Goal: Information Seeking & Learning: Learn about a topic

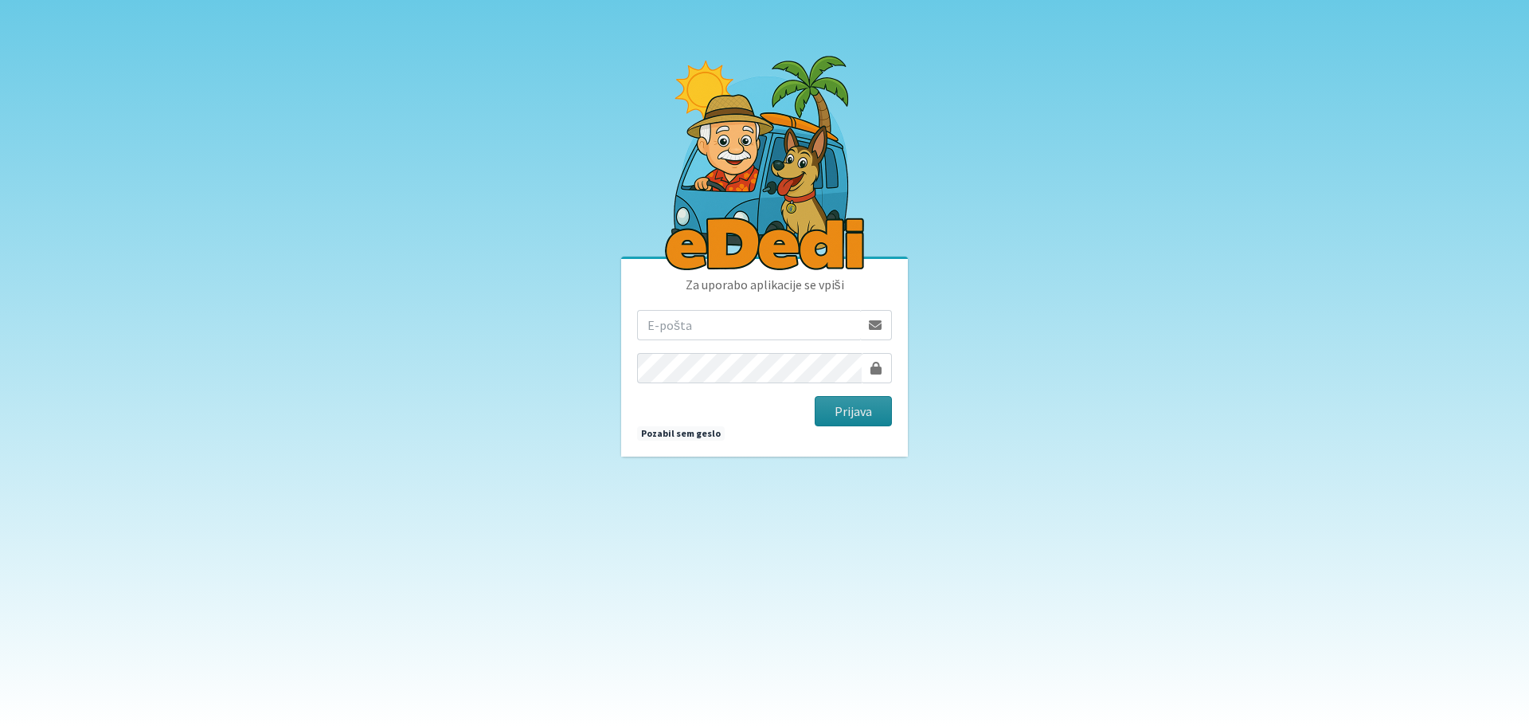
type input "rdecaraketa@t-2.si"
click at [851, 404] on button "Prijava" at bounding box center [853, 411] width 77 height 30
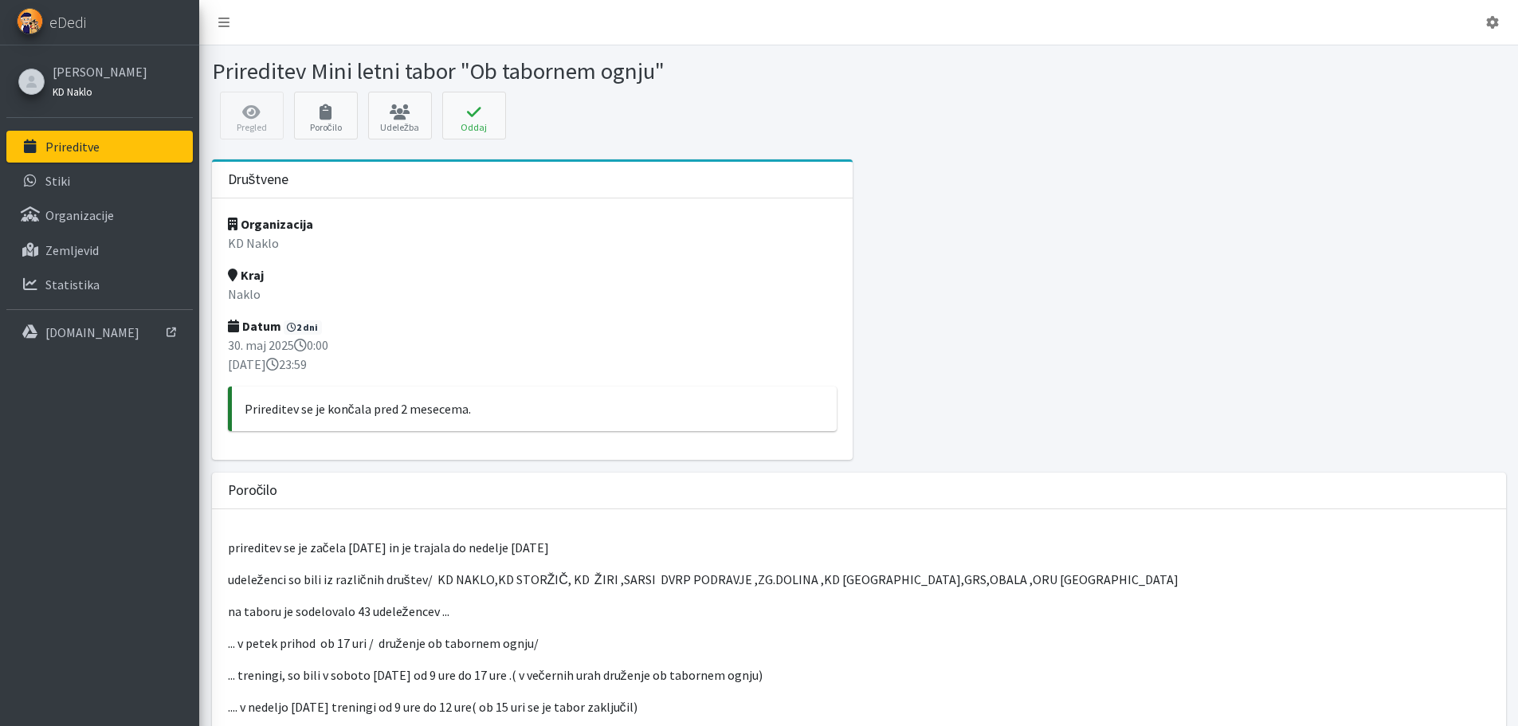
click at [77, 94] on small "KD Naklo" at bounding box center [73, 91] width 40 height 13
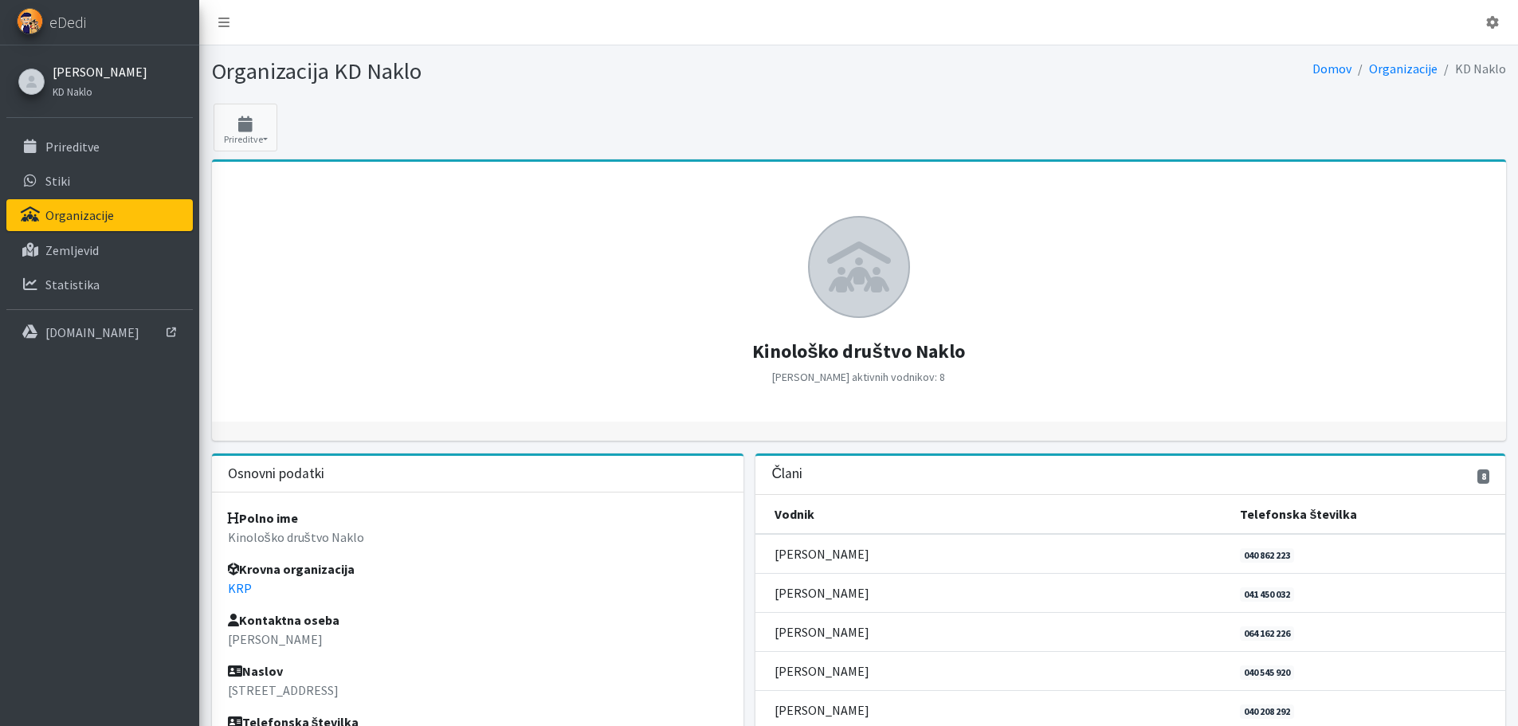
drag, startPoint x: 0, startPoint y: 0, endPoint x: 84, endPoint y: 74, distance: 111.7
click at [84, 74] on link "[PERSON_NAME]" at bounding box center [100, 71] width 95 height 19
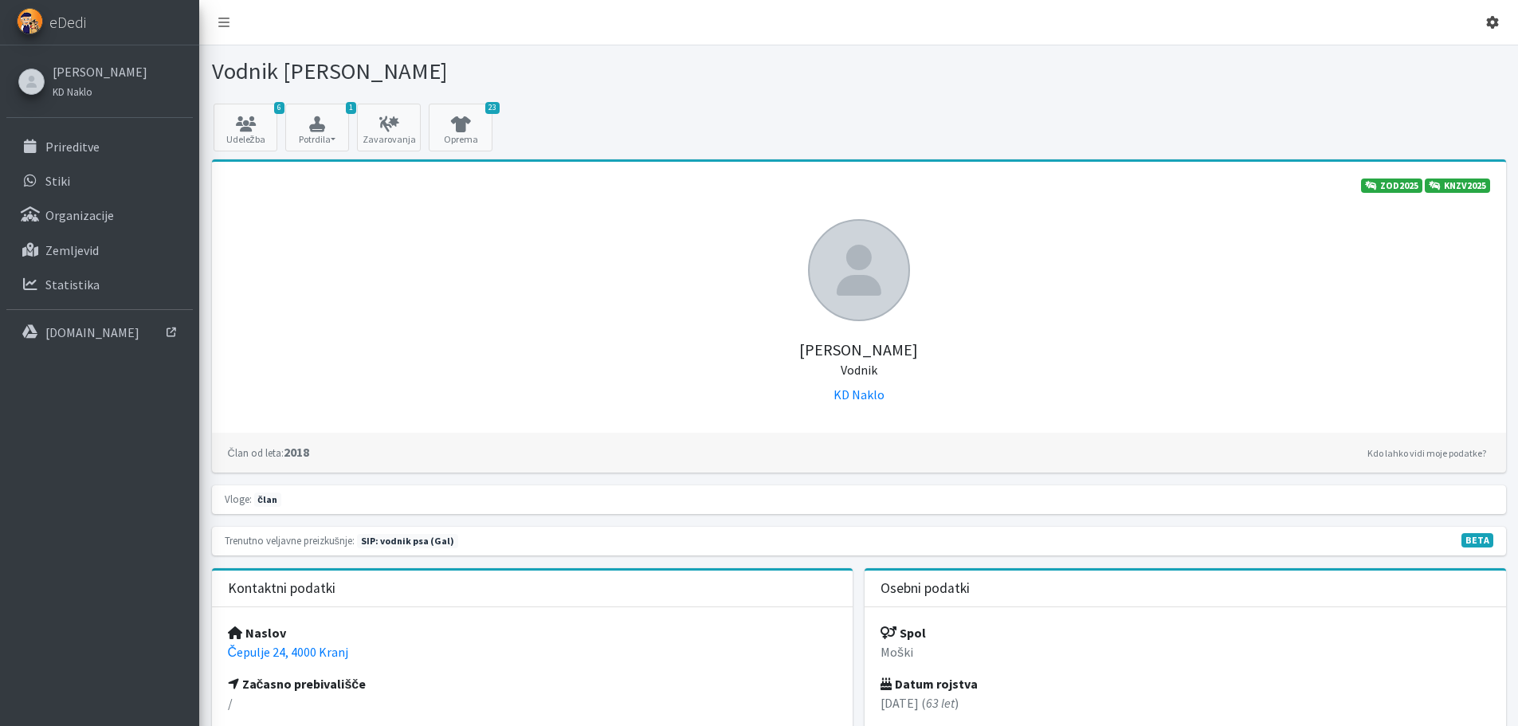
click at [1493, 22] on icon at bounding box center [1492, 22] width 13 height 13
click at [1494, 21] on icon at bounding box center [1492, 22] width 13 height 13
click at [90, 211] on p "Organizacije" at bounding box center [79, 215] width 69 height 16
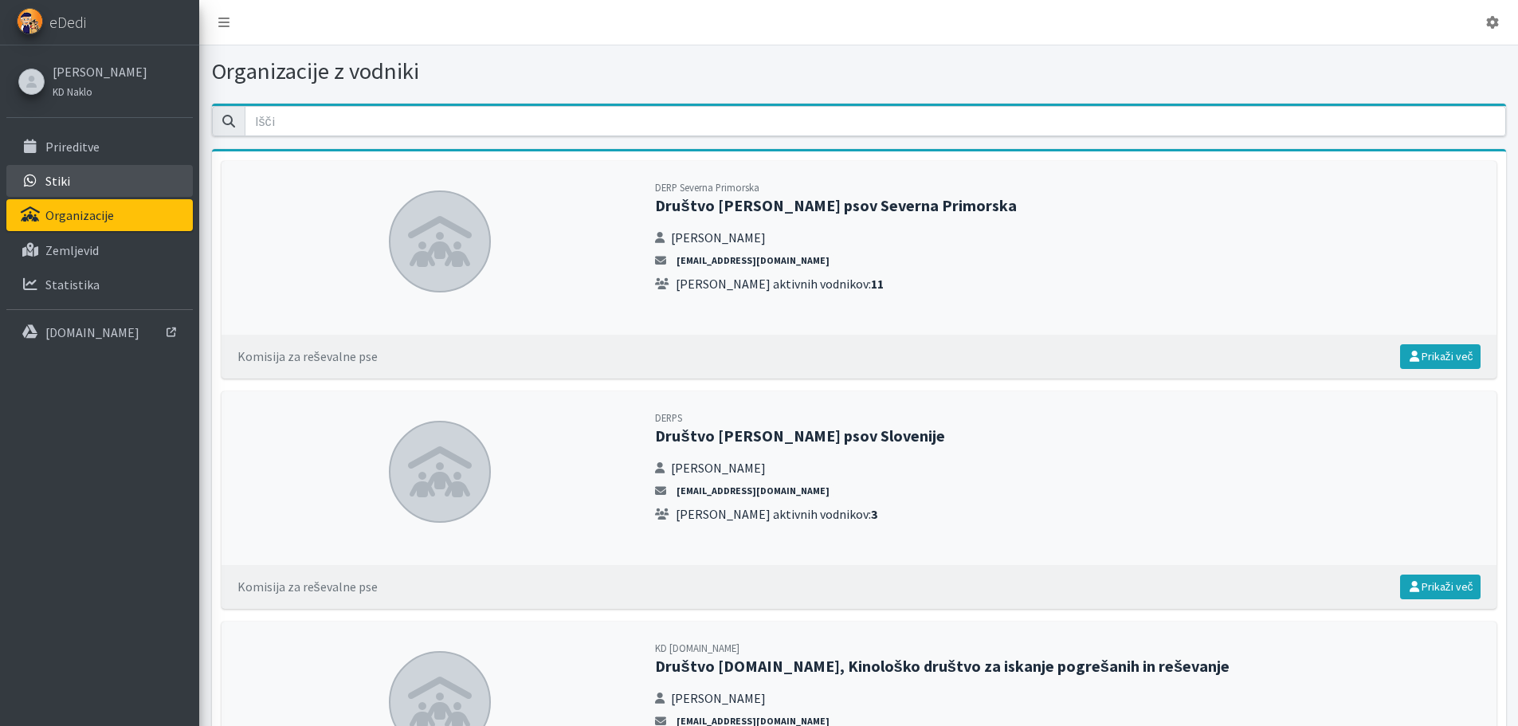
click at [64, 177] on p "Stiki" at bounding box center [57, 181] width 25 height 16
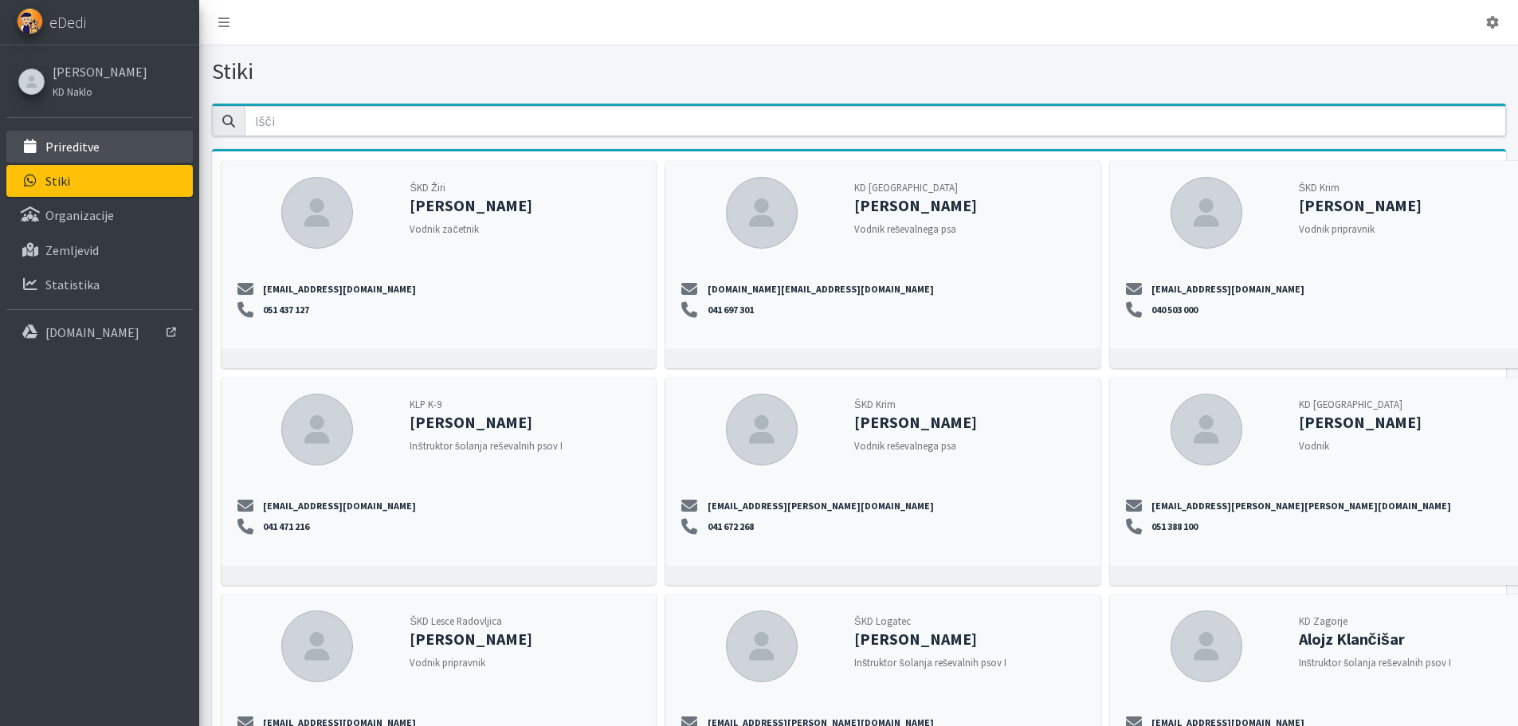
click at [72, 150] on p "Prireditve" at bounding box center [72, 147] width 54 height 16
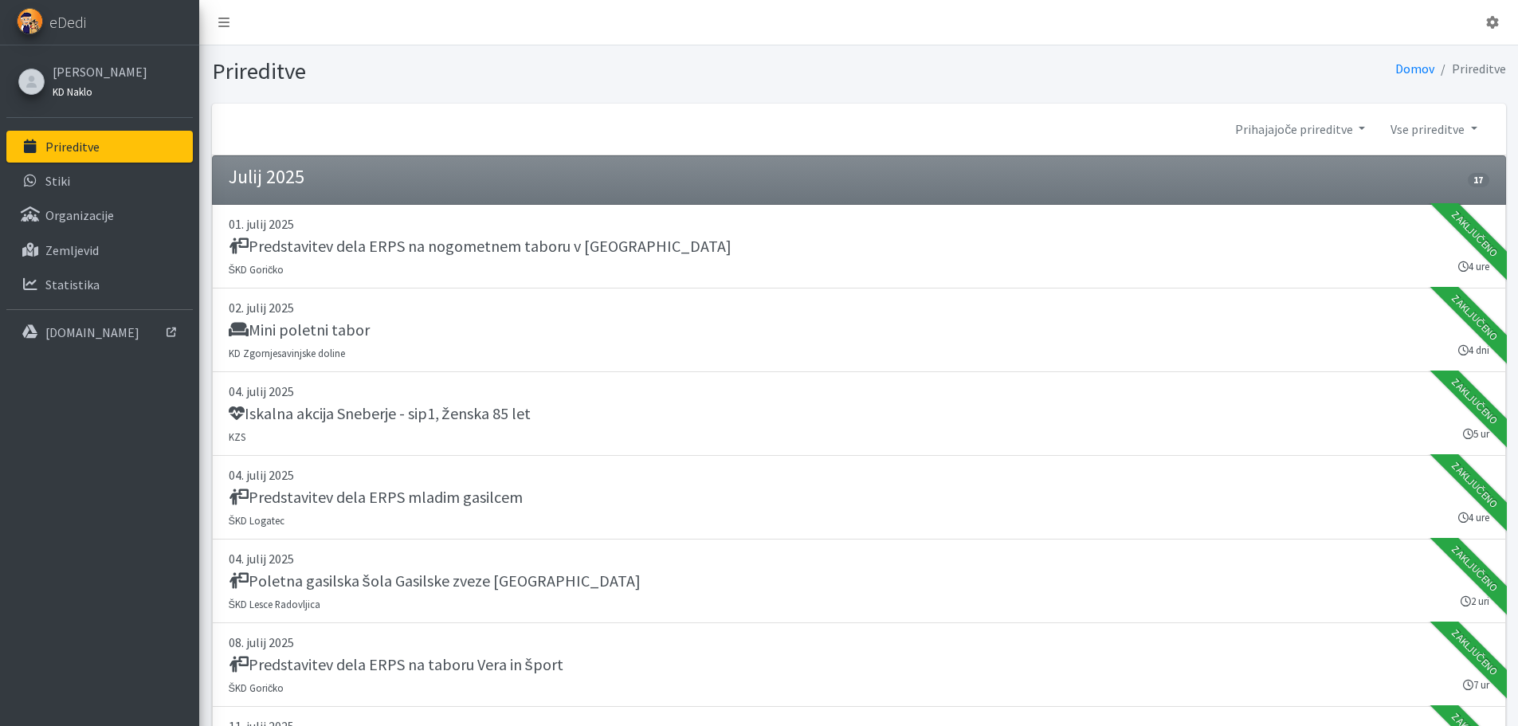
click at [65, 88] on small "KD Naklo" at bounding box center [73, 91] width 40 height 13
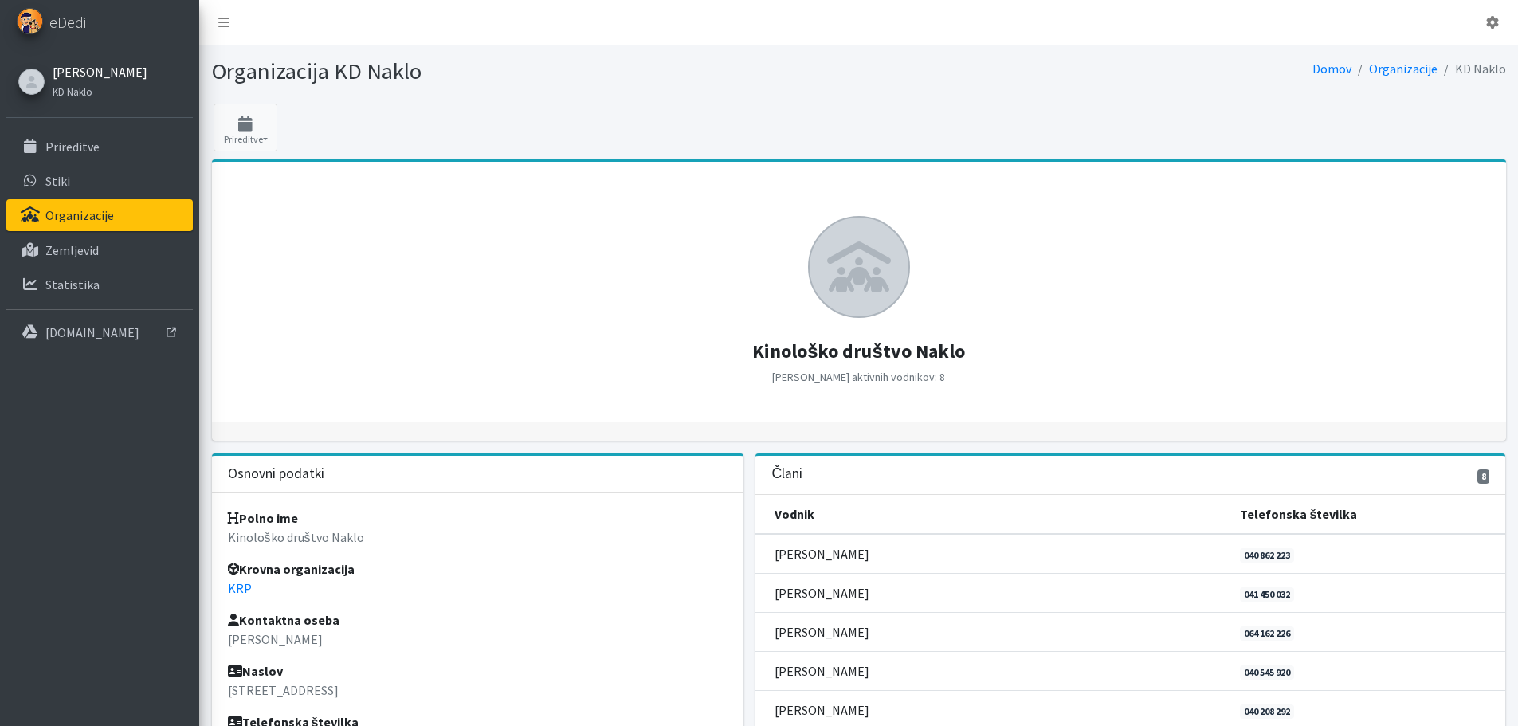
drag, startPoint x: 0, startPoint y: 0, endPoint x: 70, endPoint y: 77, distance: 104.3
click at [70, 77] on link "[PERSON_NAME]" at bounding box center [100, 71] width 95 height 19
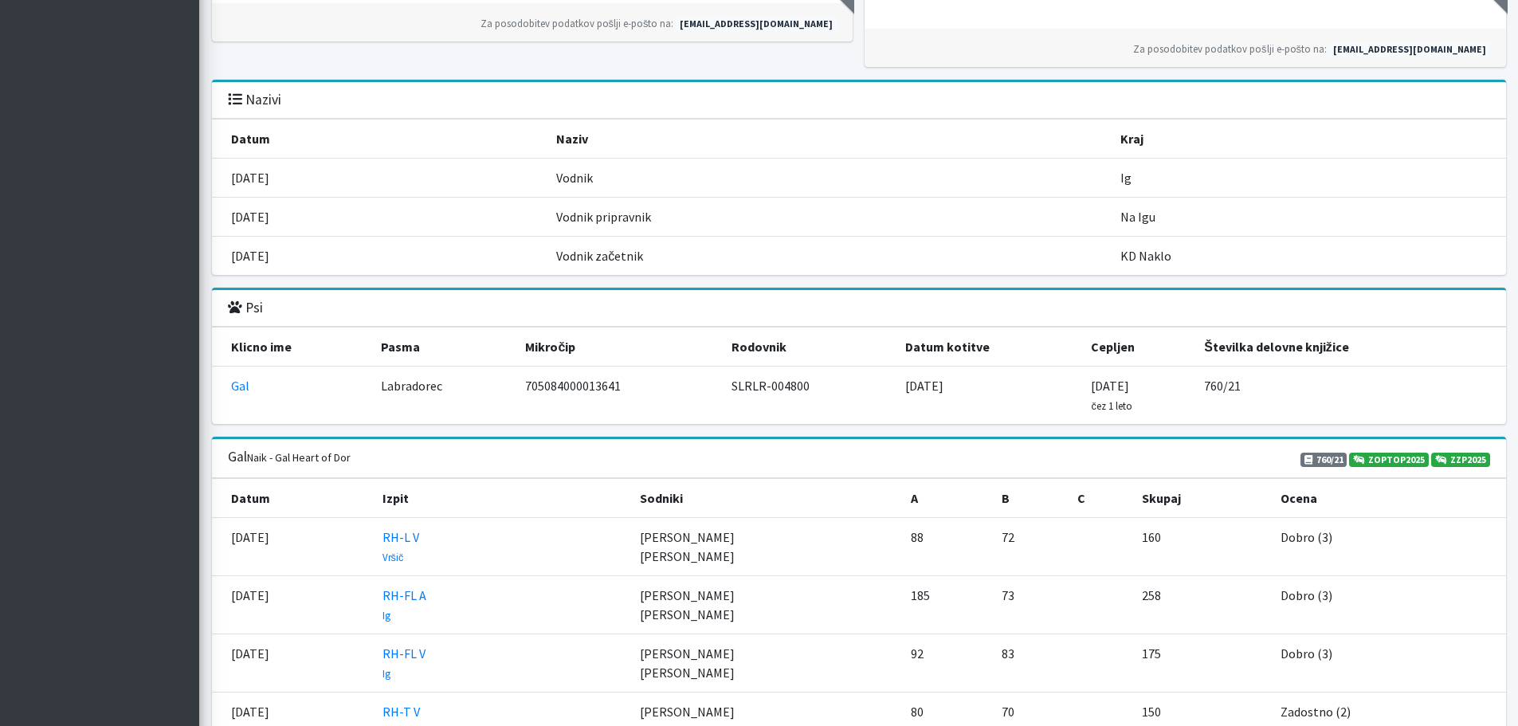
scroll to position [1434, 0]
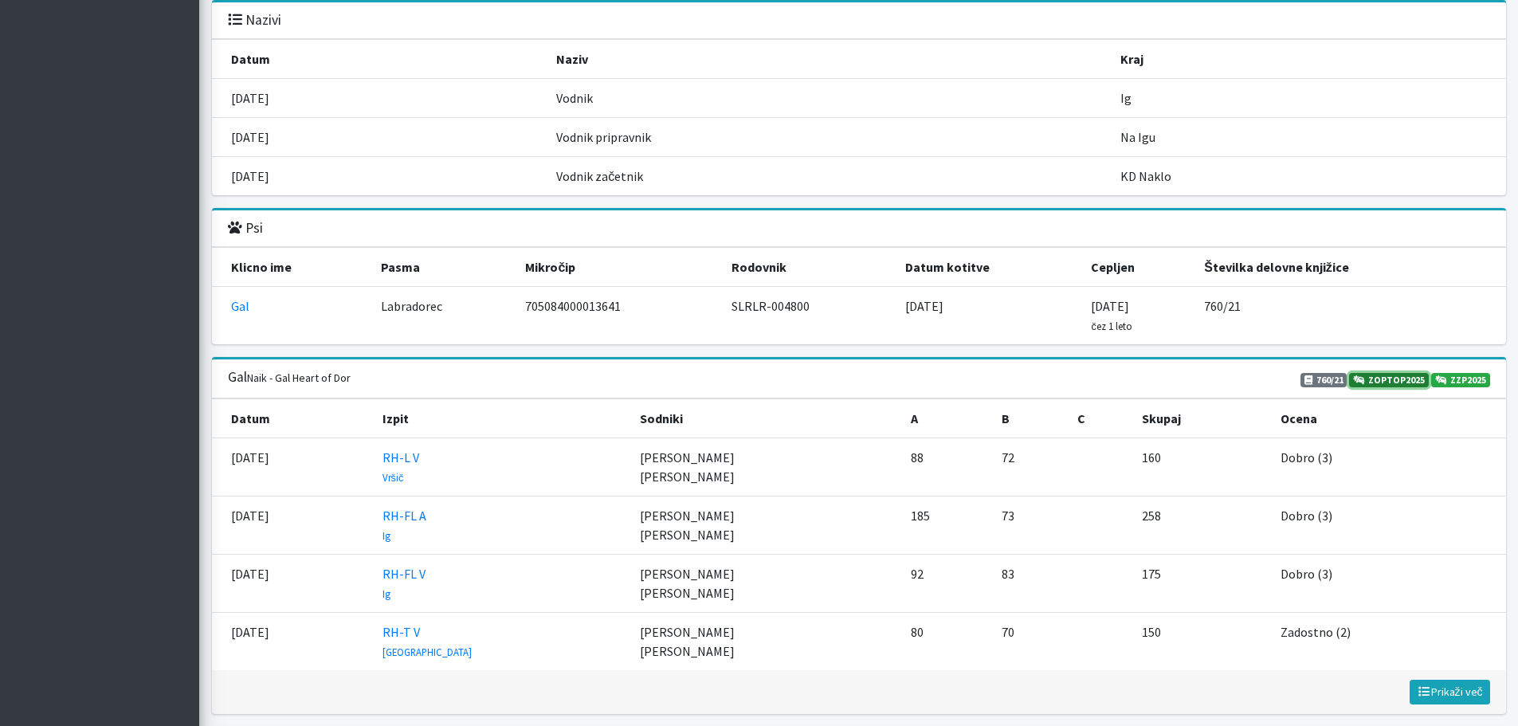
click at [1392, 379] on link "ZOPTOP2025" at bounding box center [1389, 380] width 80 height 14
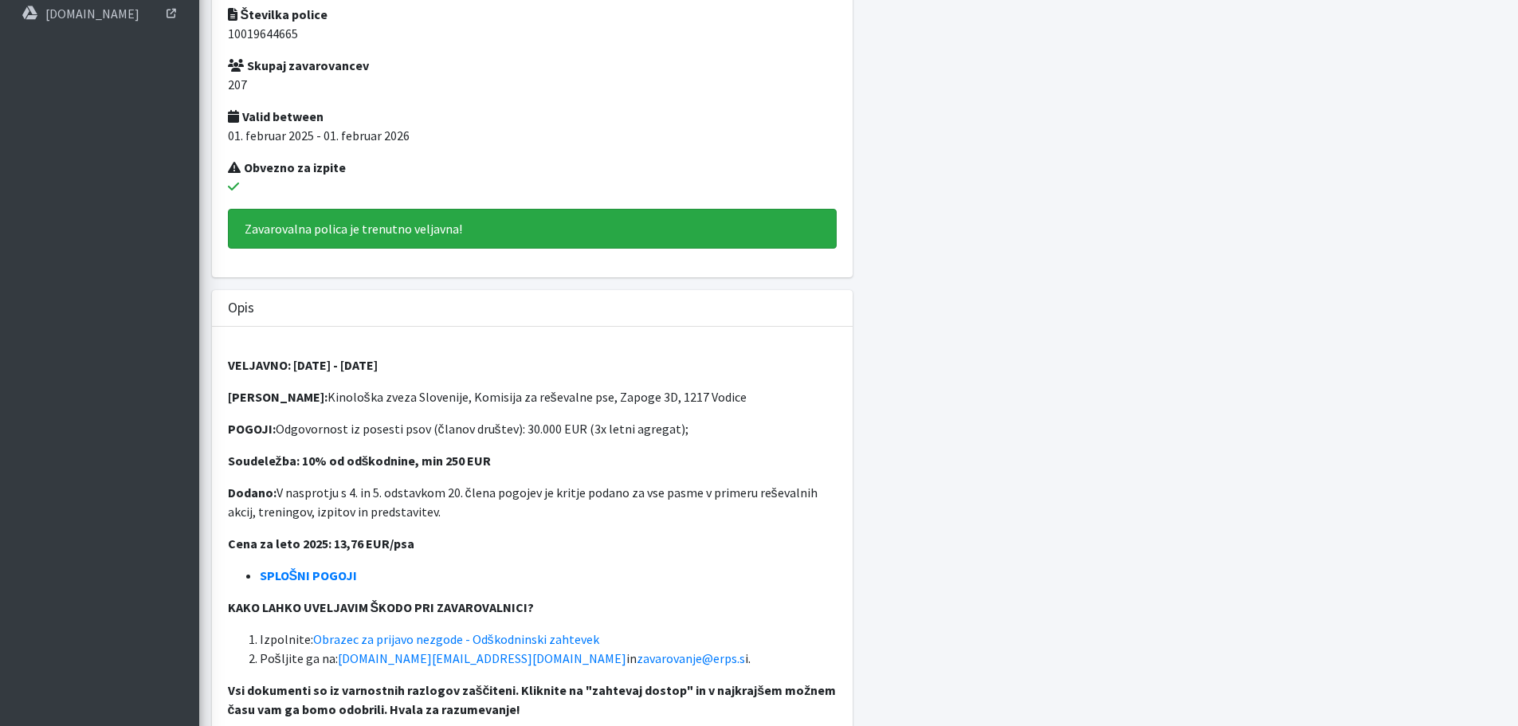
scroll to position [398, 0]
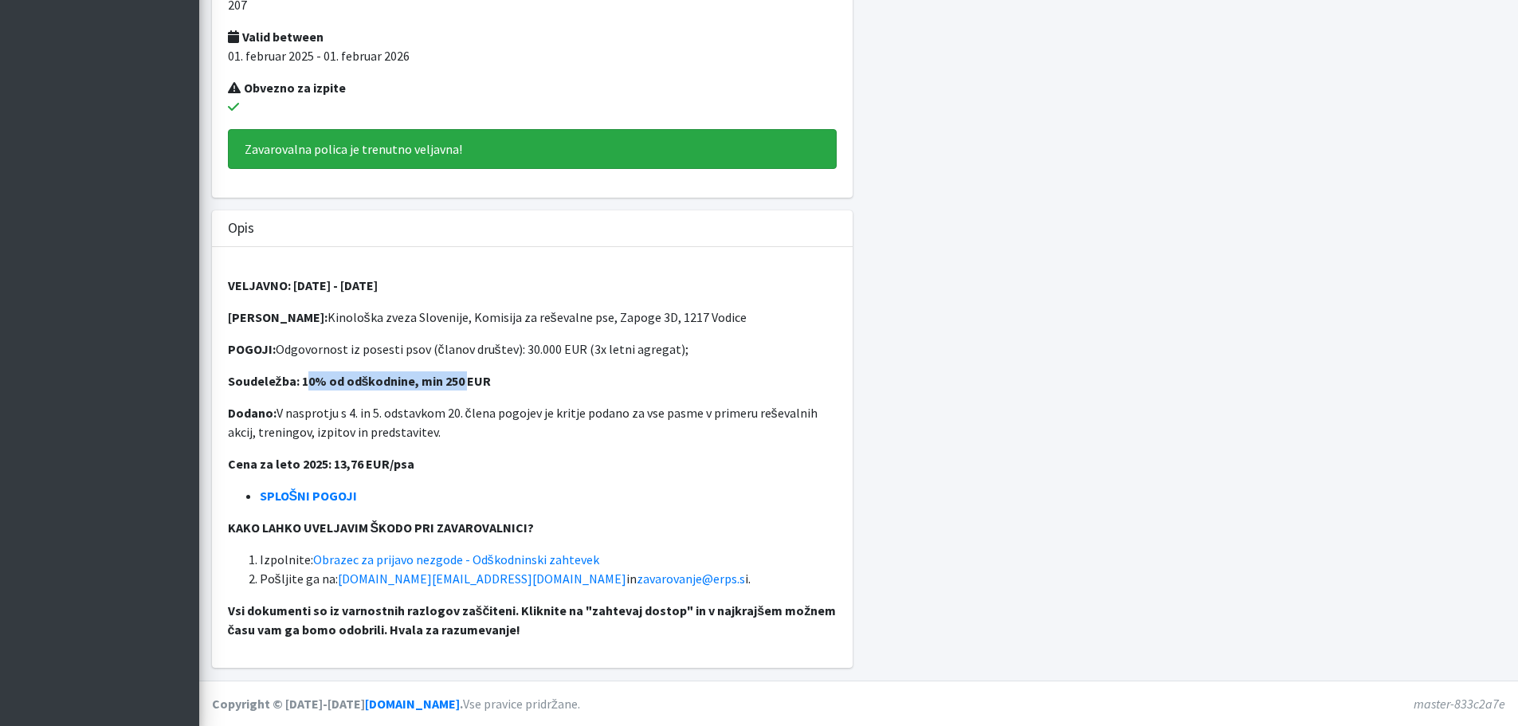
drag, startPoint x: 307, startPoint y: 381, endPoint x: 461, endPoint y: 368, distance: 154.3
click at [461, 368] on div "VELJAVNO: 01.02.2025 - 01.02.2026 ZAVAROVANEC: Kinološka zveza Slovenije, Komis…" at bounding box center [532, 457] width 641 height 421
click at [463, 368] on div "VELJAVNO: 01.02.2025 - 01.02.2026 ZAVAROVANEC: Kinološka zveza Slovenije, Komis…" at bounding box center [532, 457] width 641 height 421
drag, startPoint x: 254, startPoint y: 419, endPoint x: 297, endPoint y: 419, distance: 43.0
click at [297, 419] on p "Dodano: V nasprotju s 4. in 5. odstavkom 20. člena pogojev je kritje podano za …" at bounding box center [532, 422] width 609 height 38
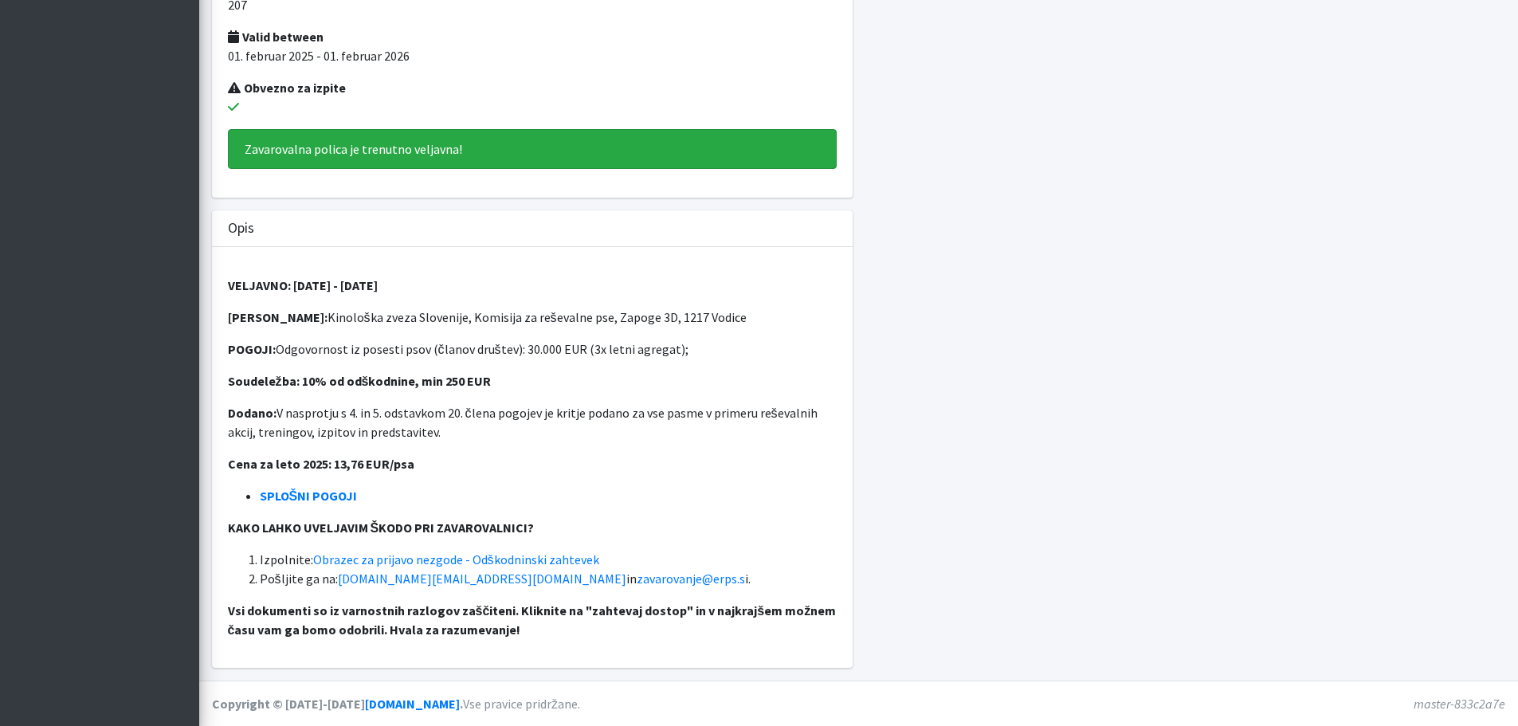
click at [338, 439] on p "Dodano: V nasprotju s 4. in 5. odstavkom 20. člena pogojev je kritje podano za …" at bounding box center [532, 422] width 609 height 38
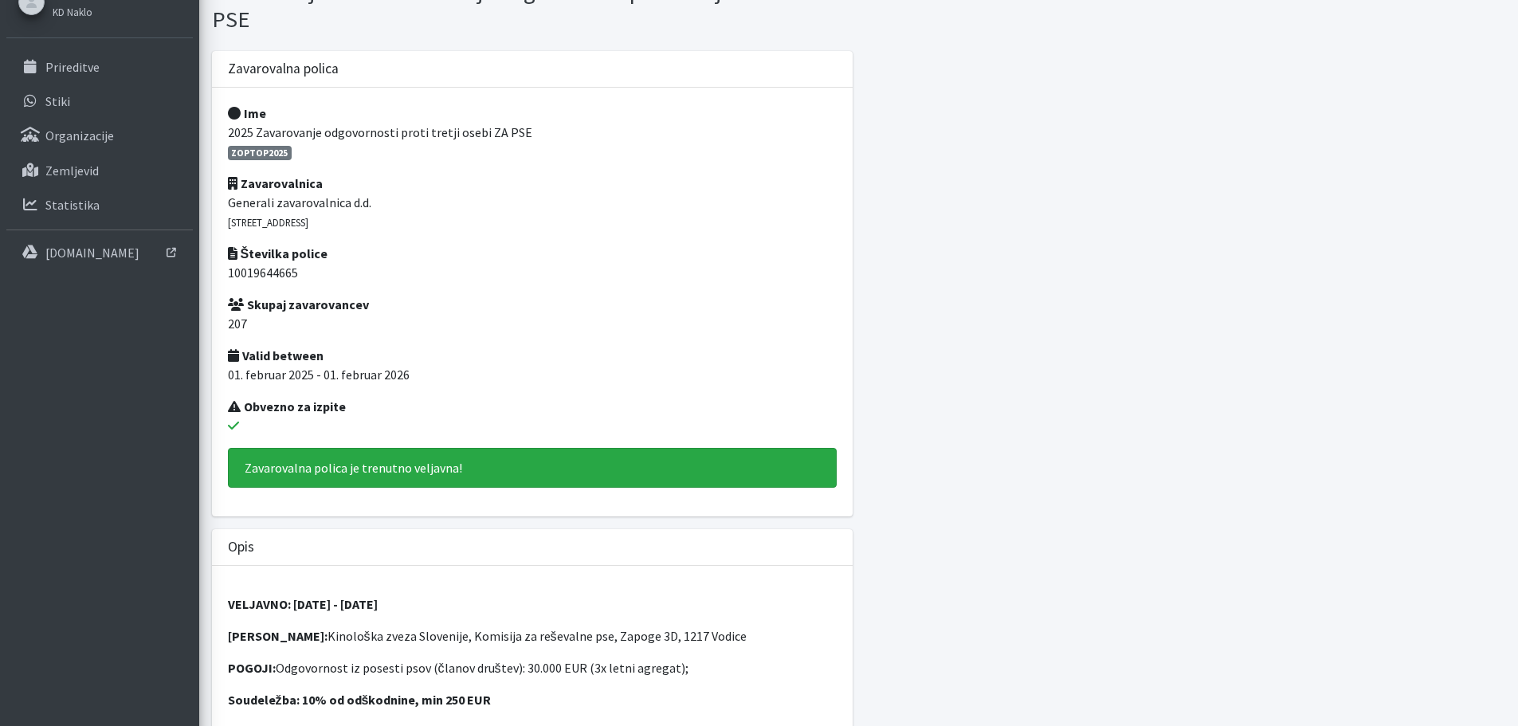
scroll to position [0, 0]
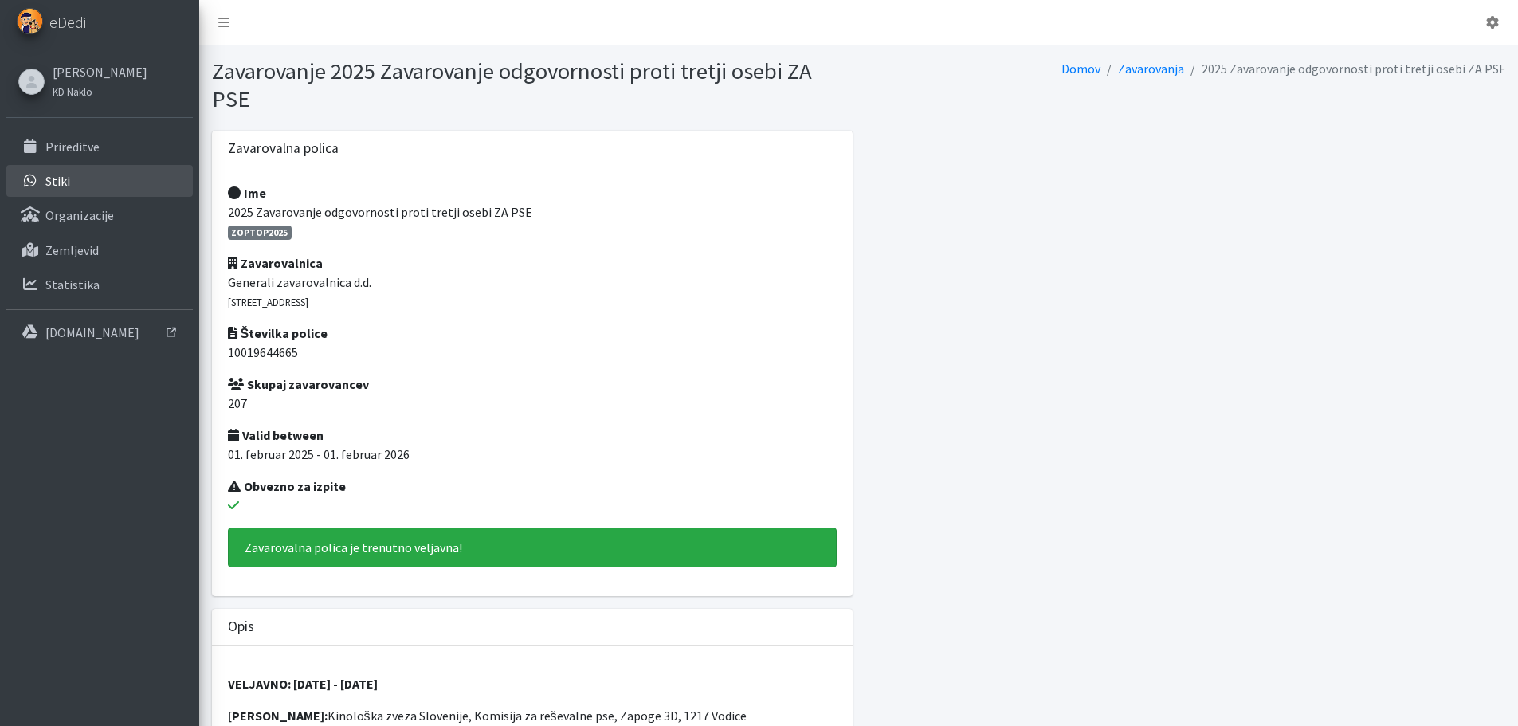
click at [60, 177] on p "Stiki" at bounding box center [57, 181] width 25 height 16
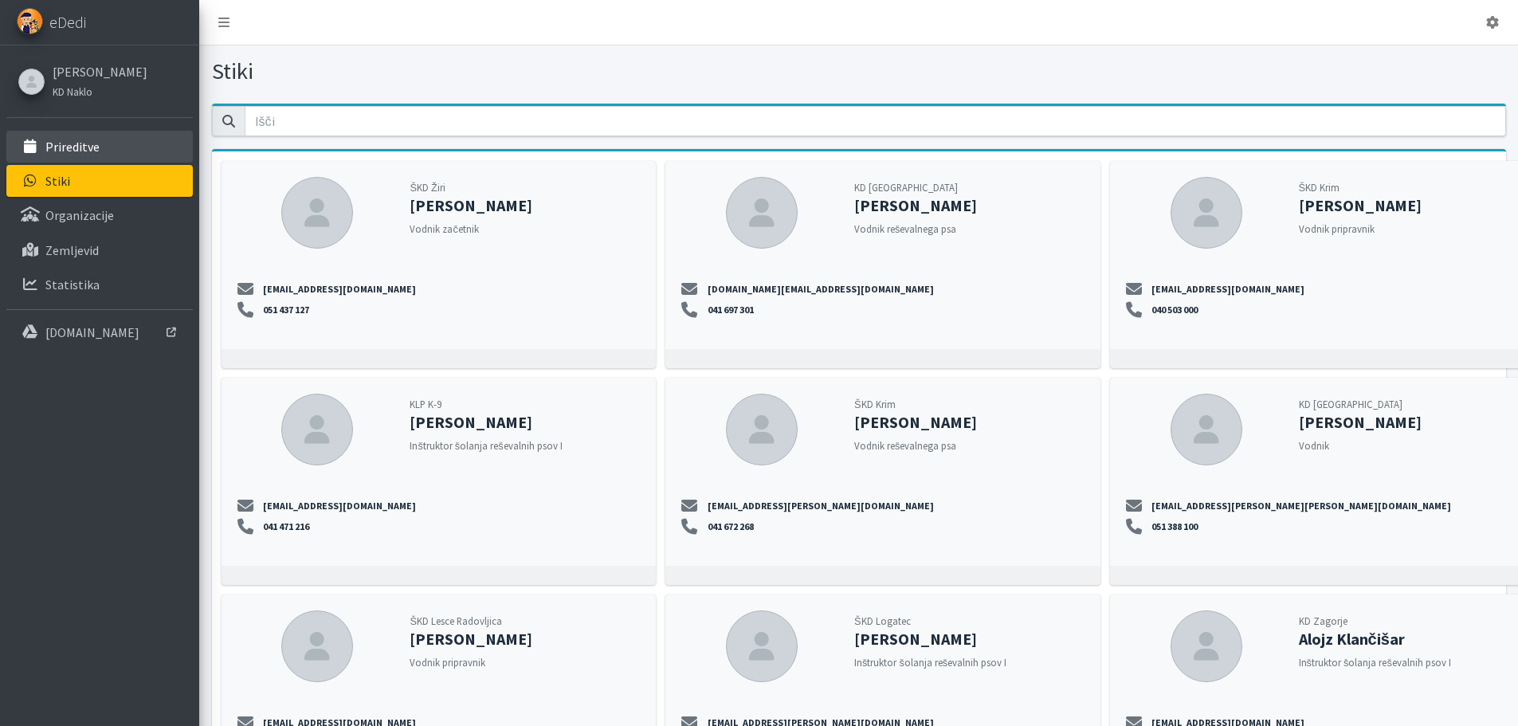
click at [69, 145] on p "Prireditve" at bounding box center [72, 147] width 54 height 16
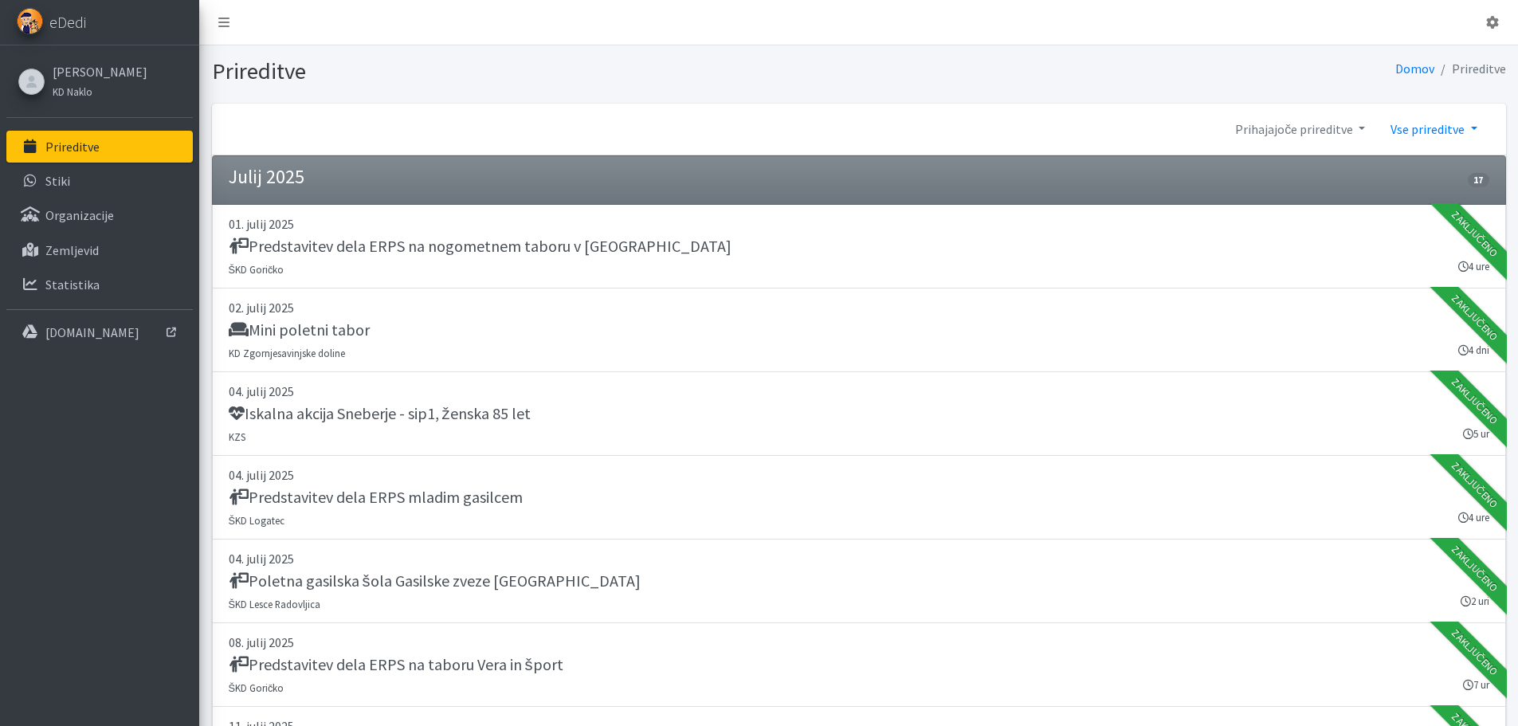
click at [1447, 132] on link "Vse prireditve" at bounding box center [1433, 129] width 112 height 32
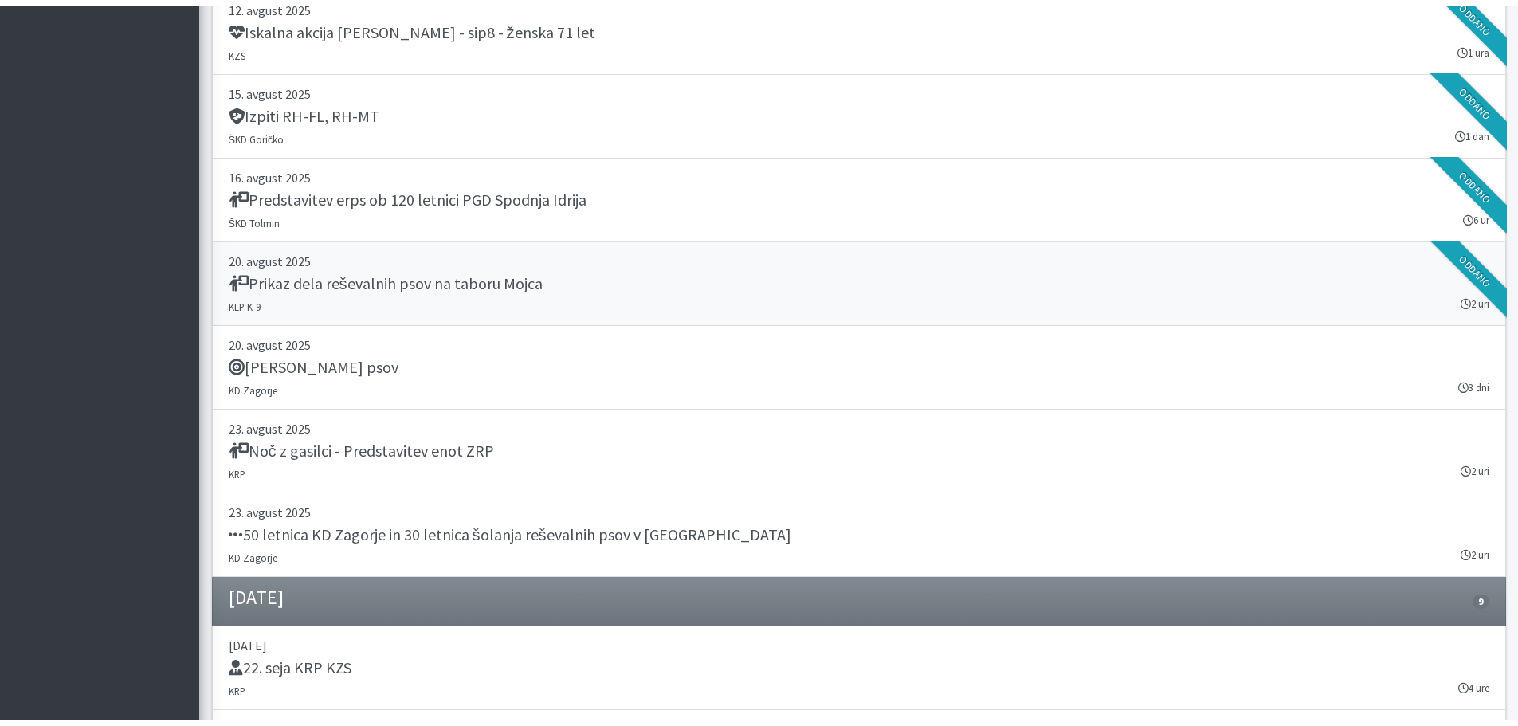
scroll to position [1862, 0]
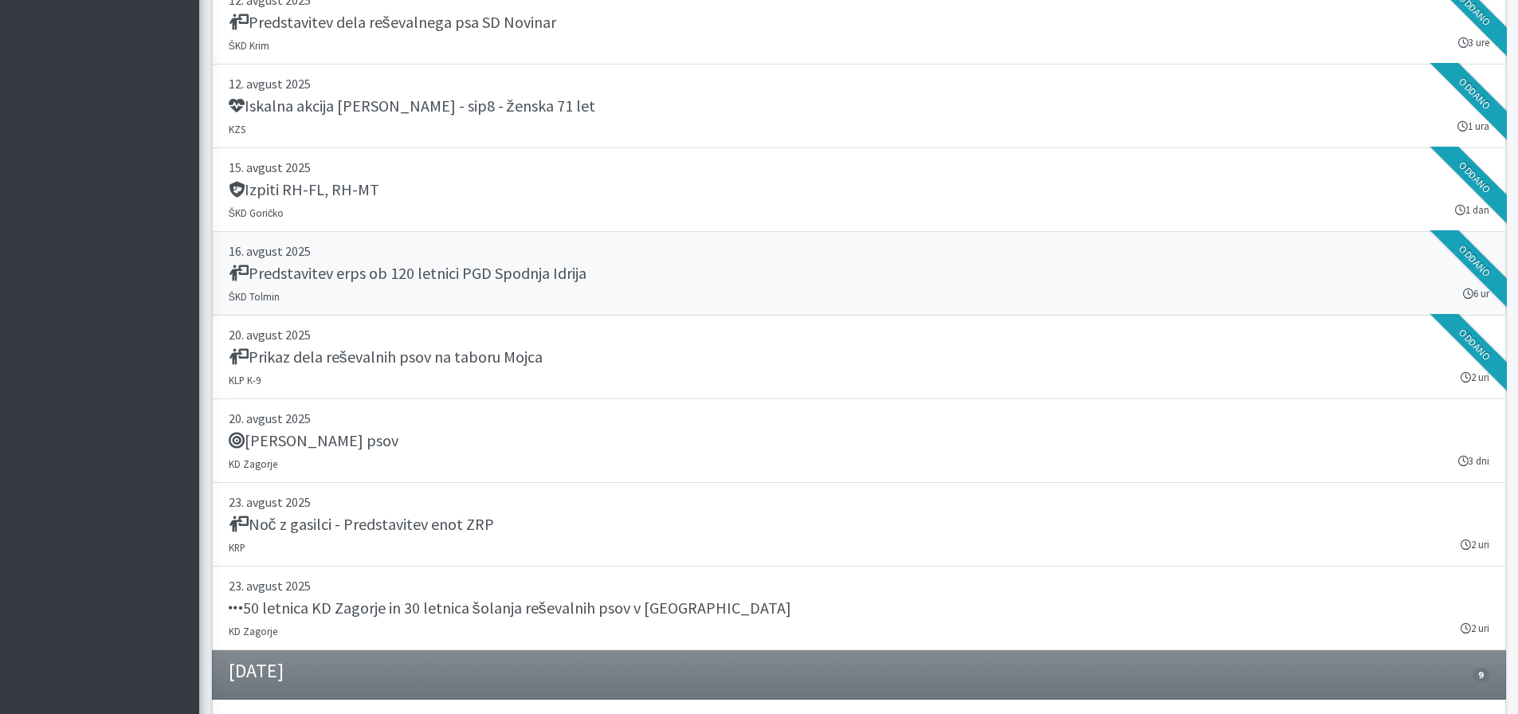
click at [465, 270] on h5 "Predstavitev erps ob 120 letnici PGD Spodnja Idrija" at bounding box center [408, 273] width 358 height 19
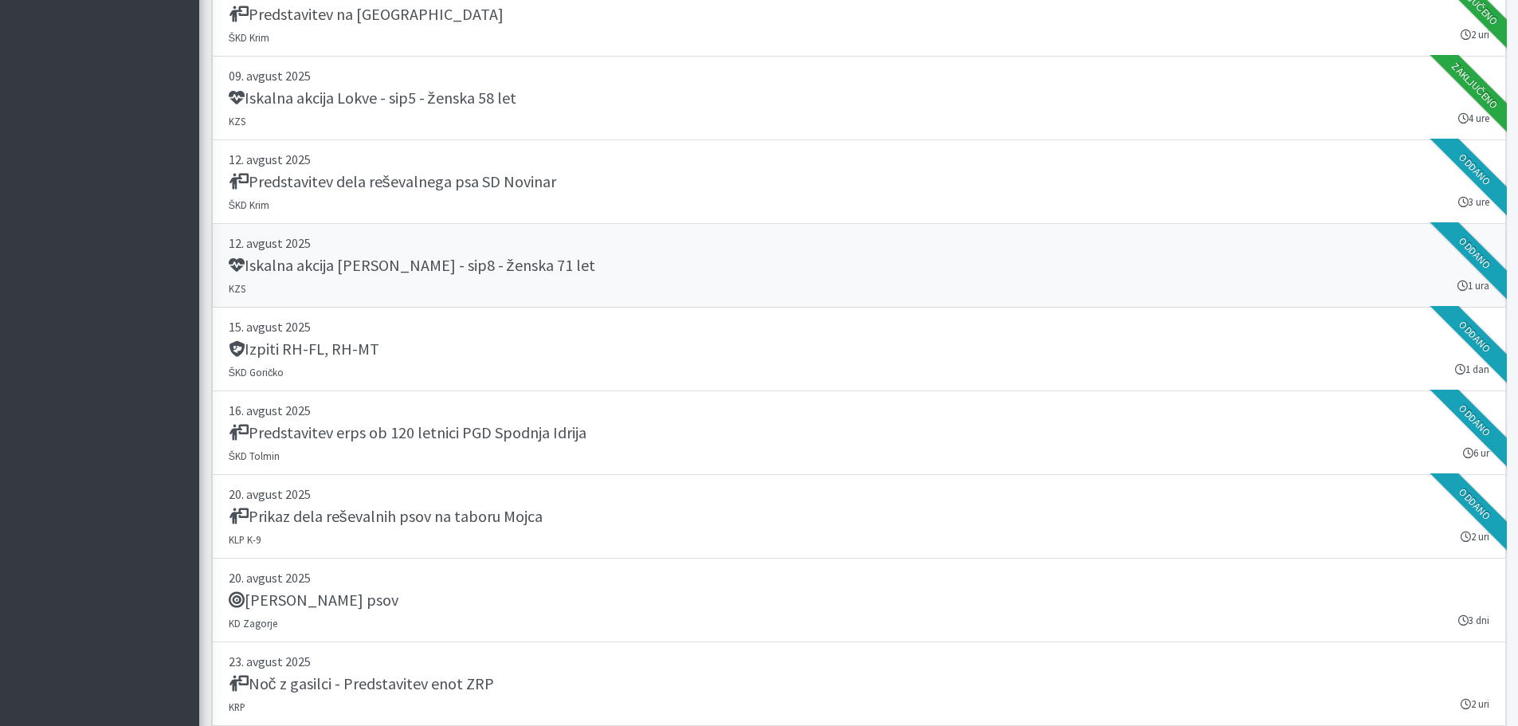
scroll to position [1544, 0]
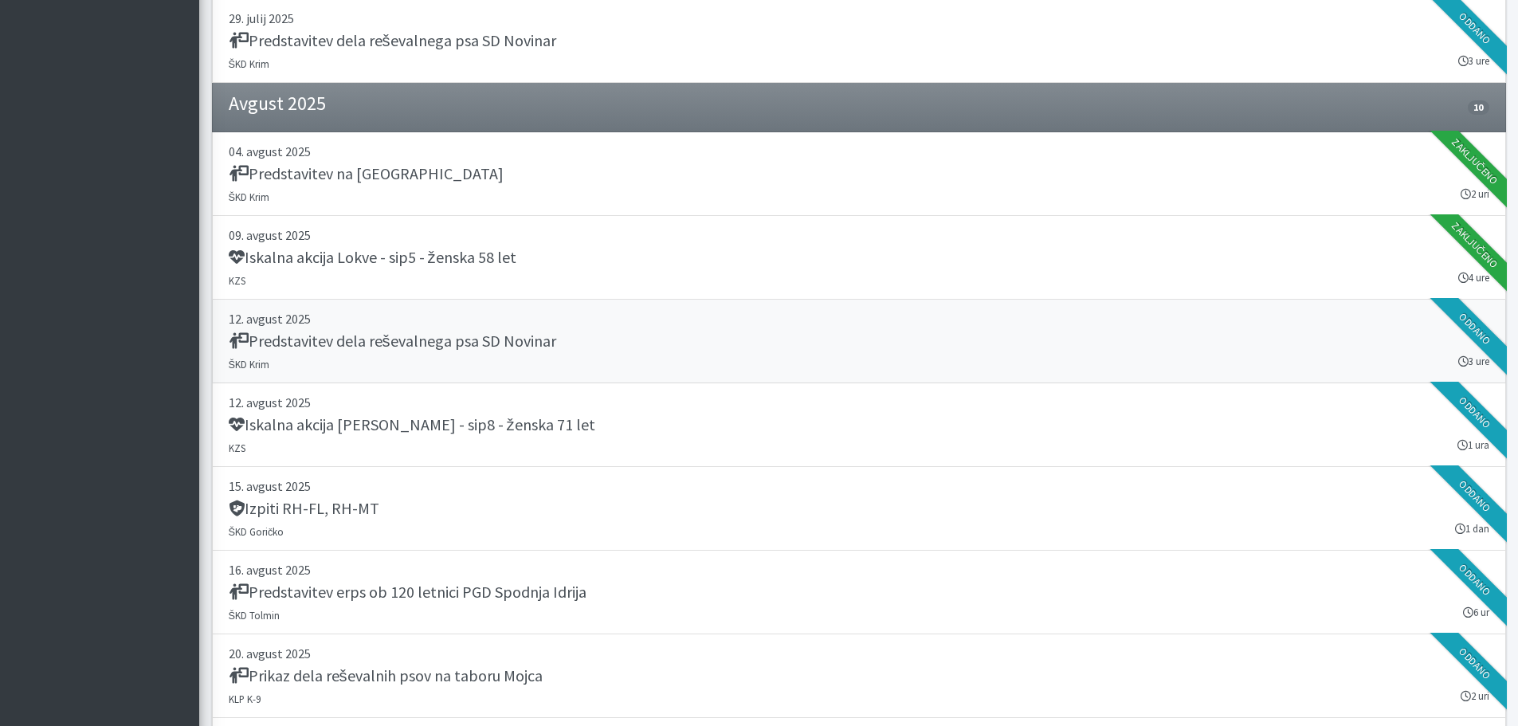
click at [444, 338] on h5 "Predstavitev dela reševalnega psa SD Novinar" at bounding box center [392, 340] width 327 height 19
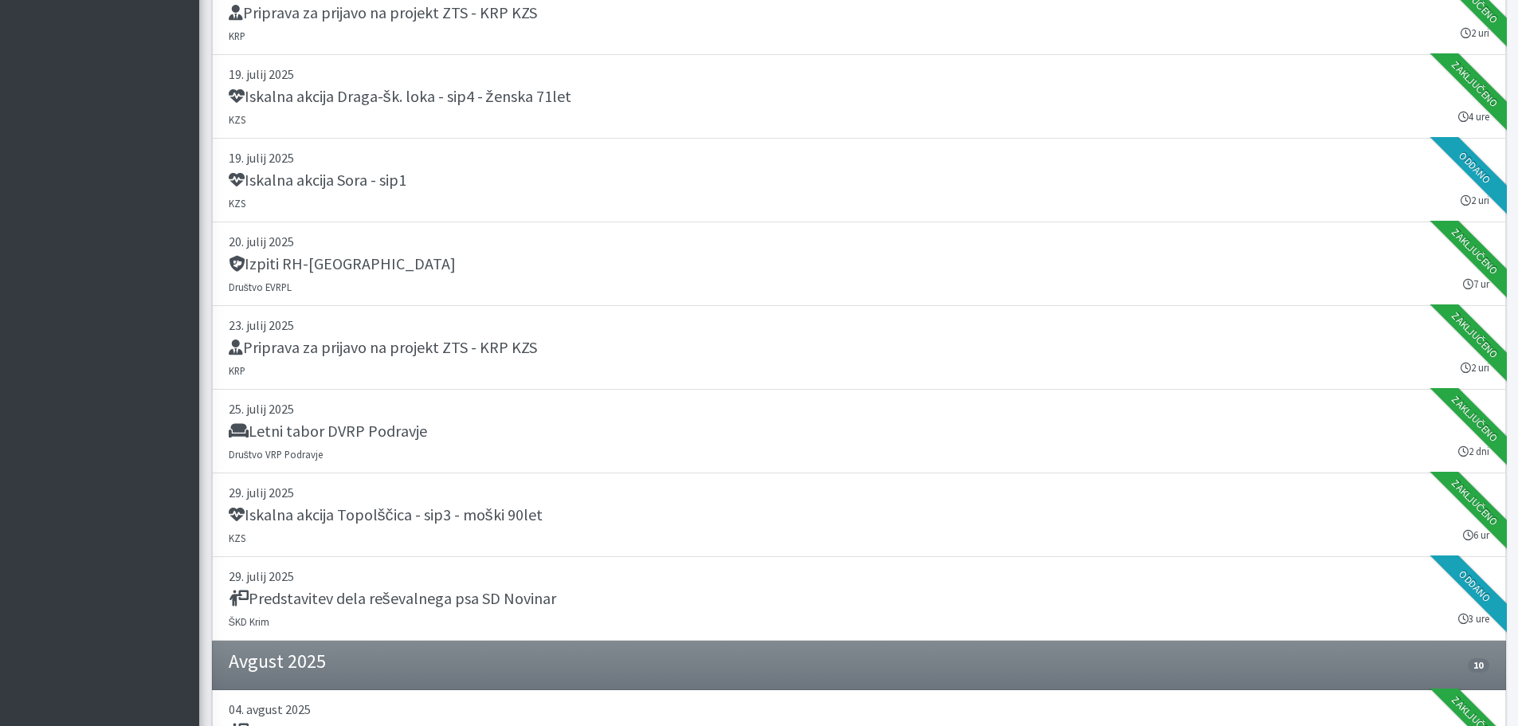
scroll to position [747, 0]
